Goal: Check status: Check status

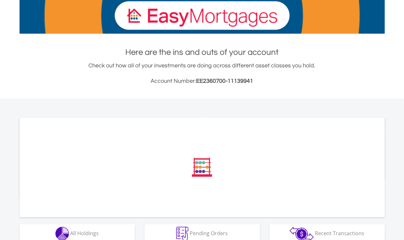
scroll to position [135, 0]
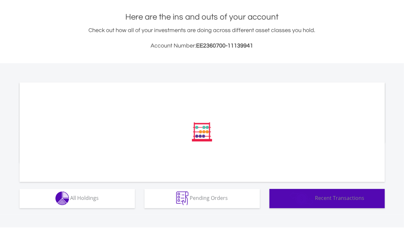
click at [288, 191] on button "Transactions Recent Transactions" at bounding box center [327, 198] width 115 height 19
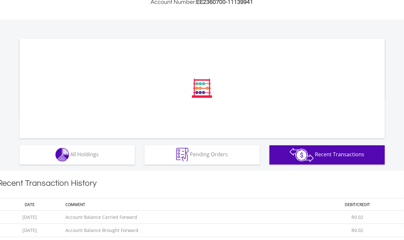
scroll to position [215, 0]
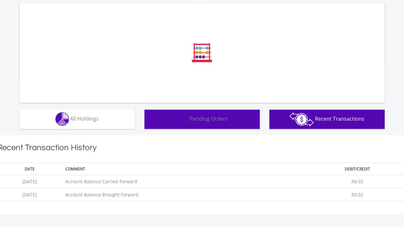
click at [212, 121] on span "Pending Orders" at bounding box center [209, 118] width 38 height 7
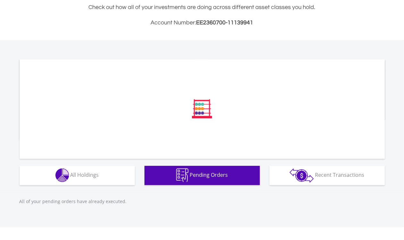
scroll to position [158, 0]
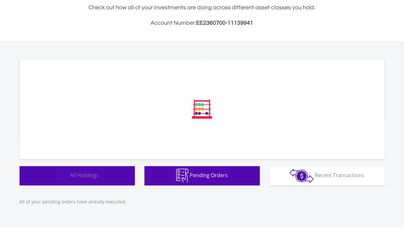
click at [75, 181] on button "Holdings All Holdings" at bounding box center [77, 175] width 115 height 19
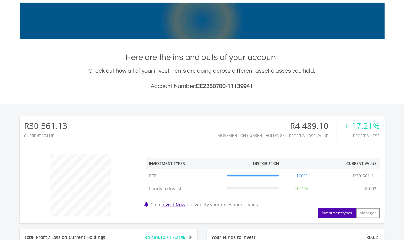
scroll to position [0, 0]
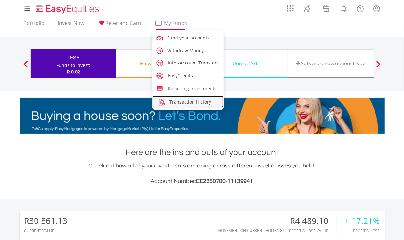
click at [177, 105] on span "Transaction History" at bounding box center [191, 102] width 42 height 6
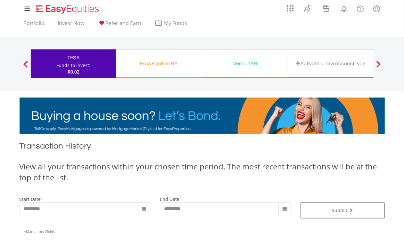
click at [135, 59] on div "EasyEquities RA" at bounding box center [159, 63] width 78 height 9
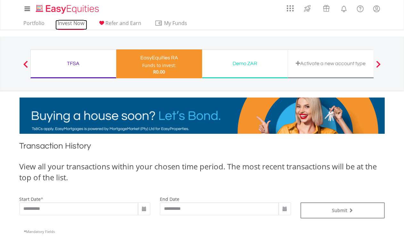
click at [76, 24] on link "Invest Now" at bounding box center [71, 25] width 32 height 10
click at [57, 25] on link "Invest Now" at bounding box center [71, 25] width 32 height 10
